Goal: Task Accomplishment & Management: Use online tool/utility

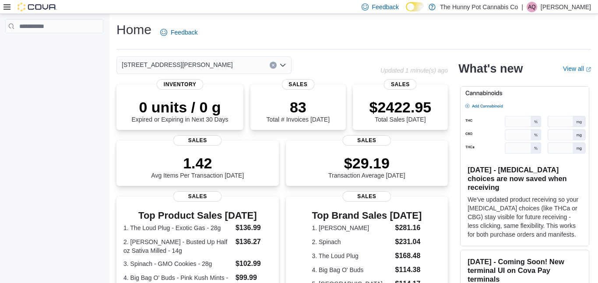
click at [8, 8] on icon at bounding box center [7, 7] width 7 height 7
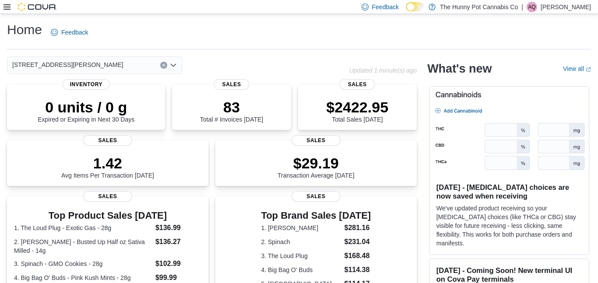
click at [8, 8] on icon at bounding box center [7, 7] width 7 height 7
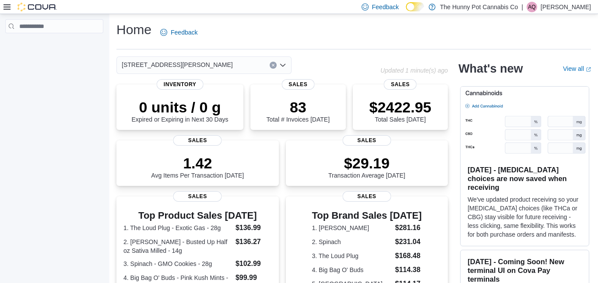
click at [48, 9] on img at bounding box center [37, 7] width 39 height 9
click at [38, 5] on img at bounding box center [37, 7] width 39 height 9
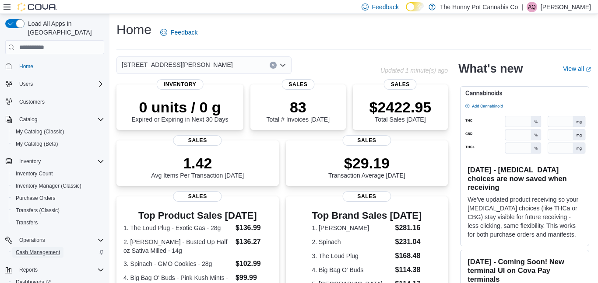
click at [49, 247] on span "Cash Management" at bounding box center [38, 252] width 44 height 11
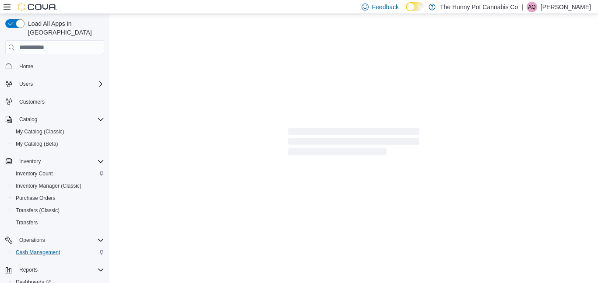
click at [61, 168] on div "Inventory Count" at bounding box center [58, 173] width 92 height 11
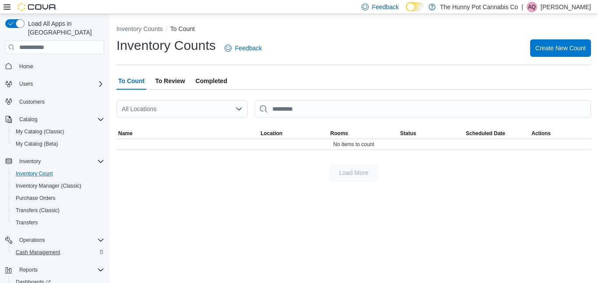
scroll to position [33, 0]
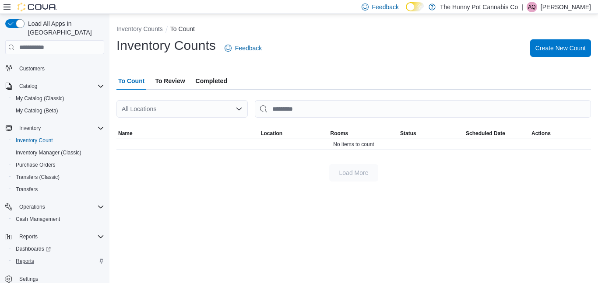
click at [39, 256] on div "Reports" at bounding box center [58, 261] width 92 height 11
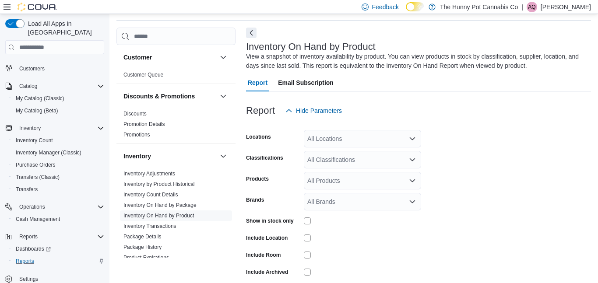
scroll to position [29, 0]
click at [350, 141] on div "All Locations" at bounding box center [362, 139] width 117 height 18
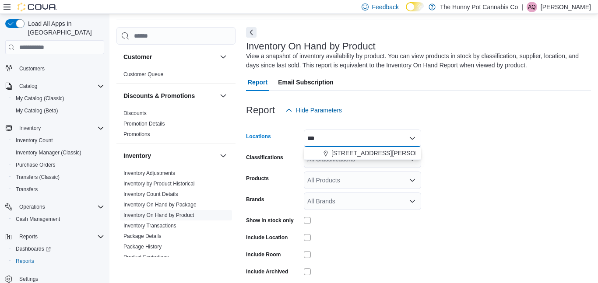
type input "***"
click at [361, 153] on span "[STREET_ADDRESS][PERSON_NAME]" at bounding box center [386, 153] width 111 height 9
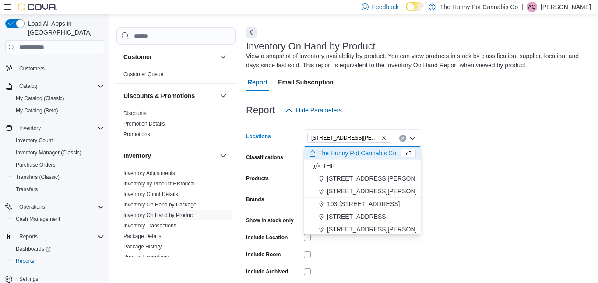
click at [469, 146] on form "Locations [STREET_ADDRESS][PERSON_NAME] Selected. [STREET_ADDRESS][PERSON_NAME]…" at bounding box center [418, 211] width 345 height 184
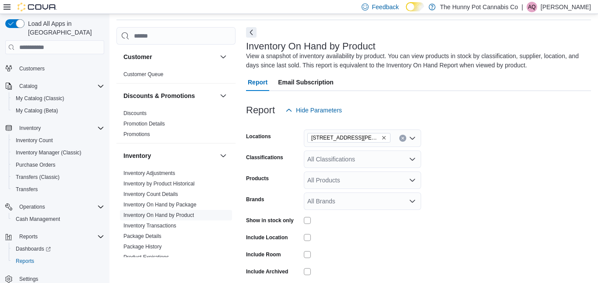
click at [312, 218] on div at bounding box center [362, 220] width 117 height 7
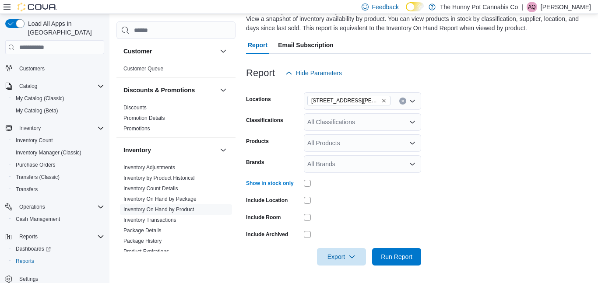
click at [368, 119] on div "All Classifications" at bounding box center [362, 122] width 117 height 18
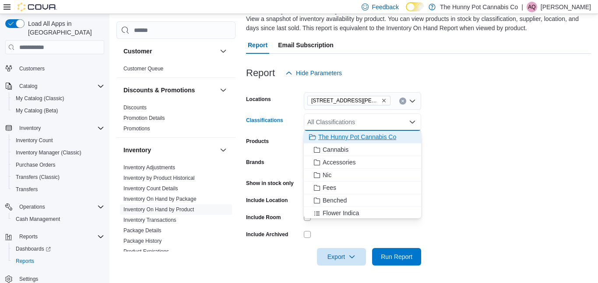
click at [372, 133] on span "The Hunny Pot Cannabis Co" at bounding box center [357, 137] width 78 height 9
click at [512, 144] on form "Locations [STREET_ADDRESS][PERSON_NAME] The Hunny Pot Cannabis Co Combo box. Se…" at bounding box center [418, 174] width 345 height 184
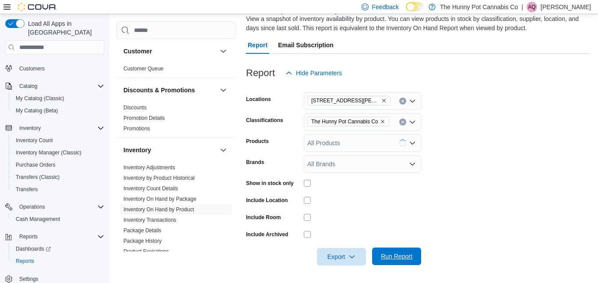
click at [397, 259] on span "Run Report" at bounding box center [397, 256] width 32 height 9
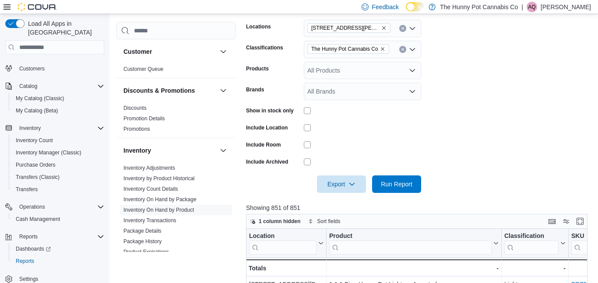
scroll to position [143, 0]
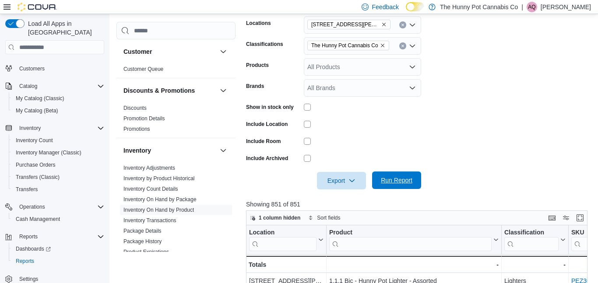
click at [403, 176] on span "Run Report" at bounding box center [396, 181] width 39 height 18
click at [340, 189] on span "Export" at bounding box center [341, 181] width 39 height 18
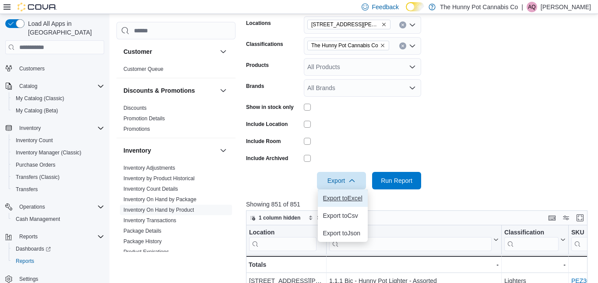
click at [340, 192] on button "Export to Excel" at bounding box center [343, 198] width 50 height 18
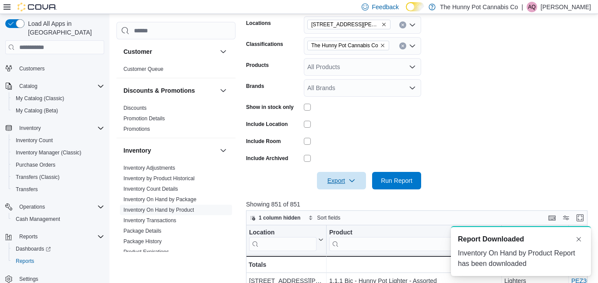
scroll to position [0, 0]
